Goal: Check status: Check status

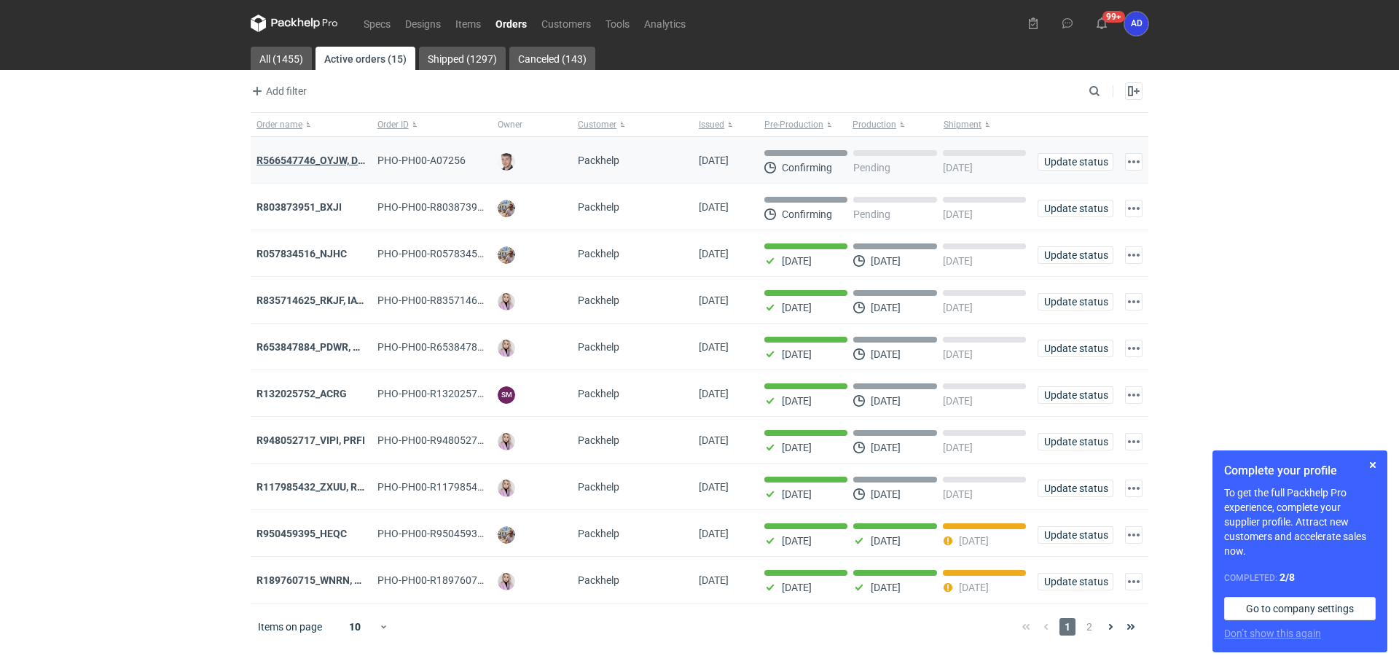
click at [299, 161] on strong "R566547746_OYJW, DJBN, [PERSON_NAME], [PERSON_NAME], OYBW, UUIL" at bounding box center [429, 160] width 346 height 12
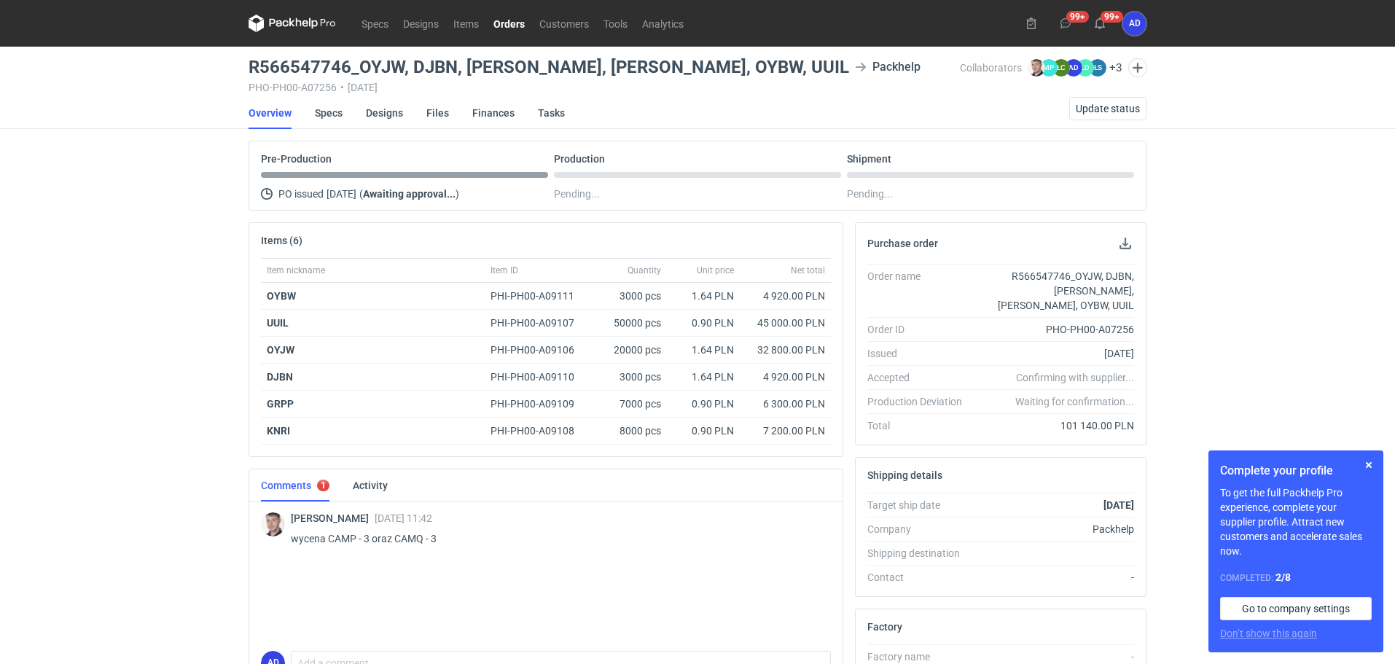
click at [512, 22] on link "Orders" at bounding box center [509, 23] width 46 height 17
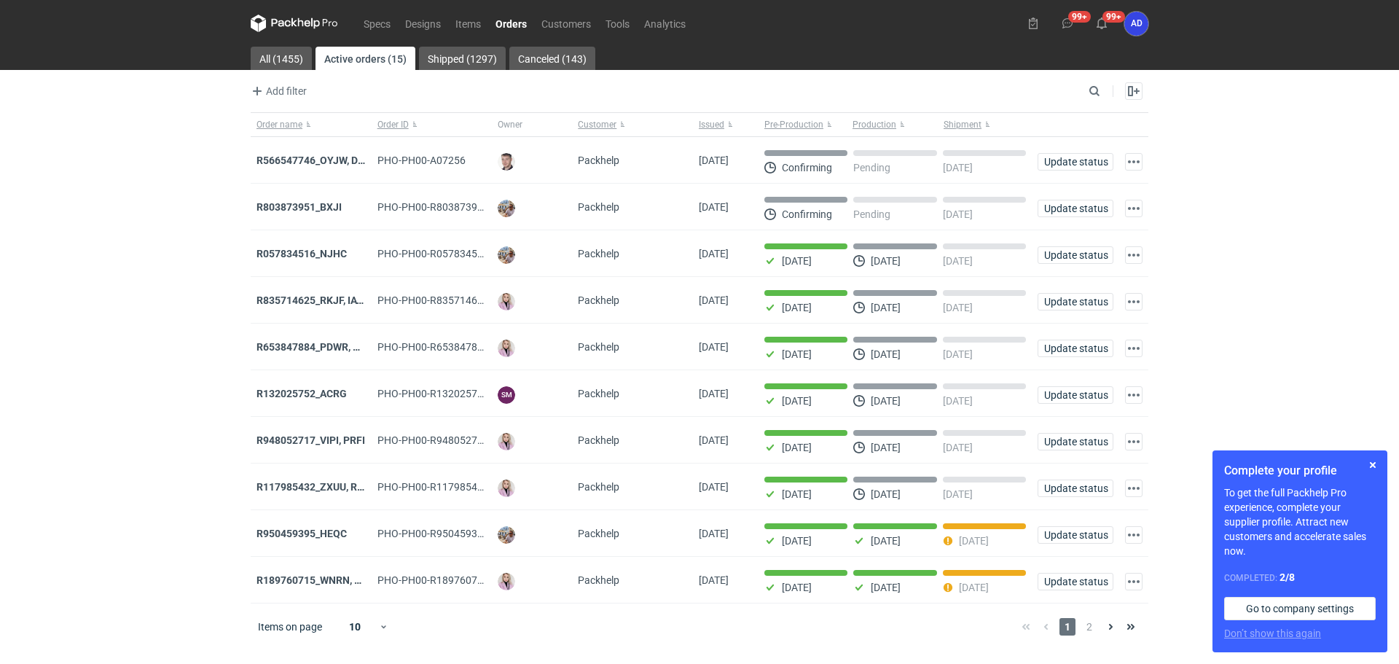
click at [513, 21] on link "Orders" at bounding box center [511, 23] width 46 height 17
click at [332, 201] on strong "R803873951_BXJI" at bounding box center [298, 207] width 85 height 12
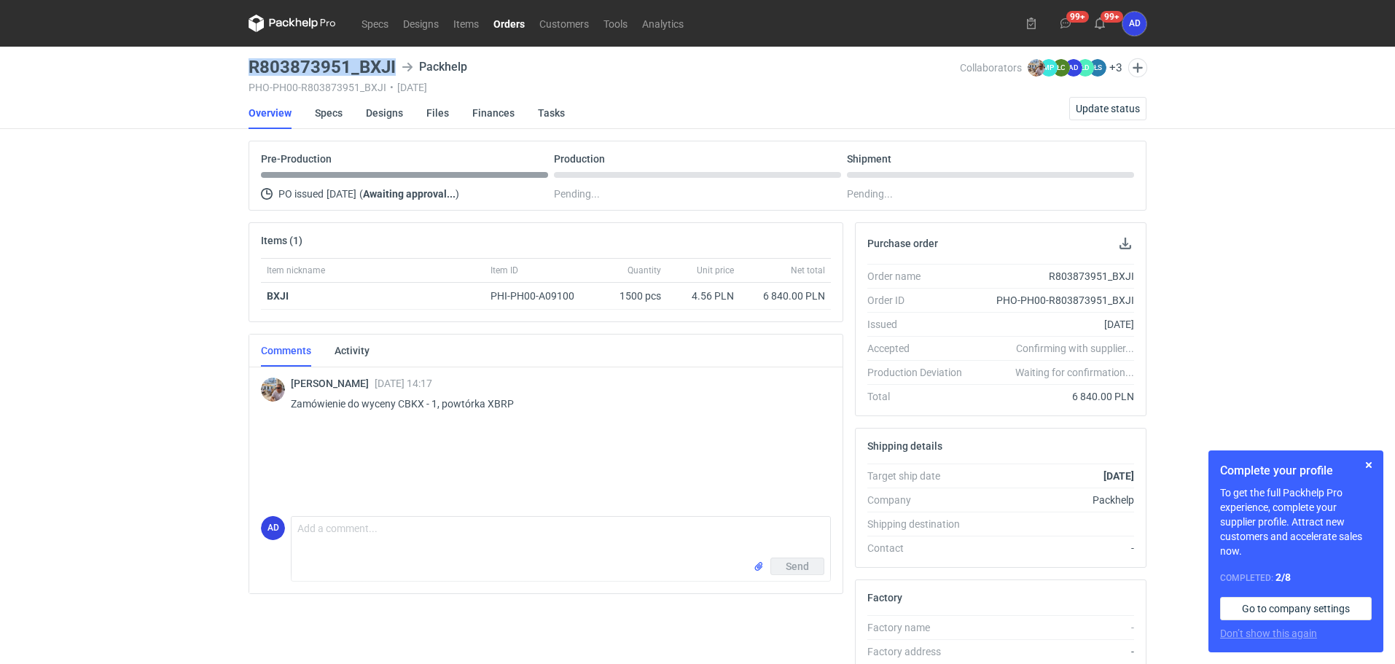
drag, startPoint x: 397, startPoint y: 64, endPoint x: 248, endPoint y: 69, distance: 149.5
click at [248, 69] on main "R803873951_BXJI Packhelp PHO-PH00-R803873951_BXJI • [DATE] Collaborators [PERSO…" at bounding box center [697, 492] width 909 height 890
copy h3 "R803873951_BXJI"
